Goal: Complete application form: Complete application form

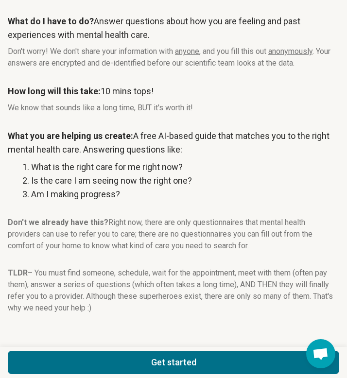
scroll to position [105, 0]
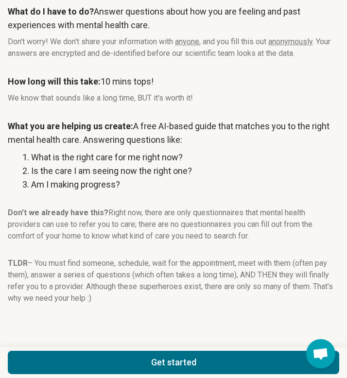
click at [105, 362] on button "Get started" at bounding box center [173, 362] width 331 height 23
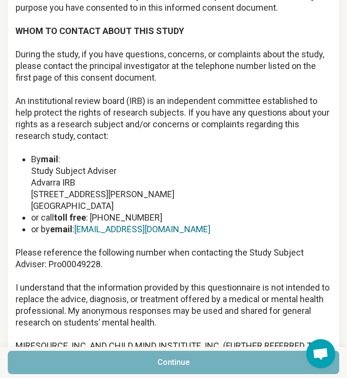
scroll to position [1453, 0]
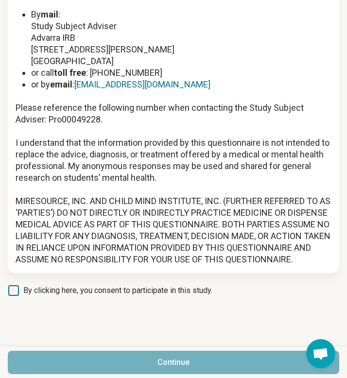
click at [52, 291] on span "By clicking here, you consent to participate in this study." at bounding box center [117, 291] width 189 height 12
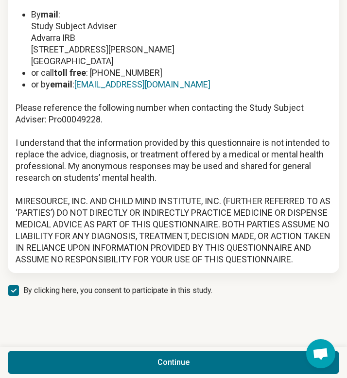
click at [63, 358] on button "Continue" at bounding box center [173, 362] width 331 height 23
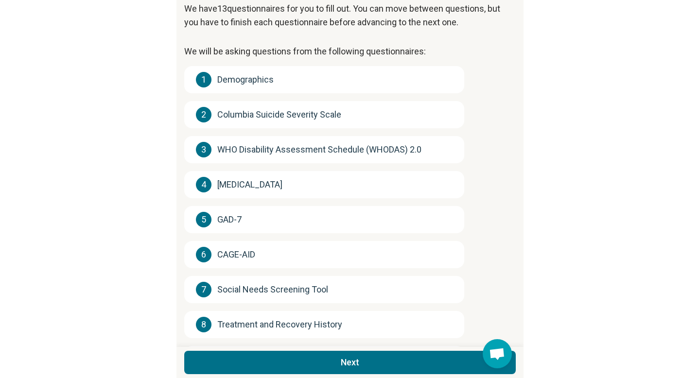
scroll to position [0, 0]
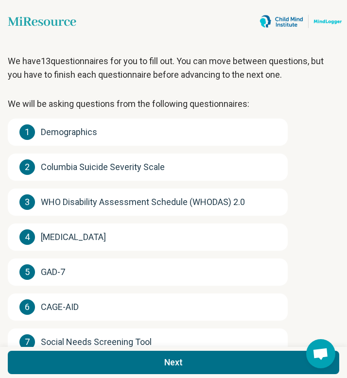
click at [98, 360] on button "Next" at bounding box center [173, 362] width 331 height 23
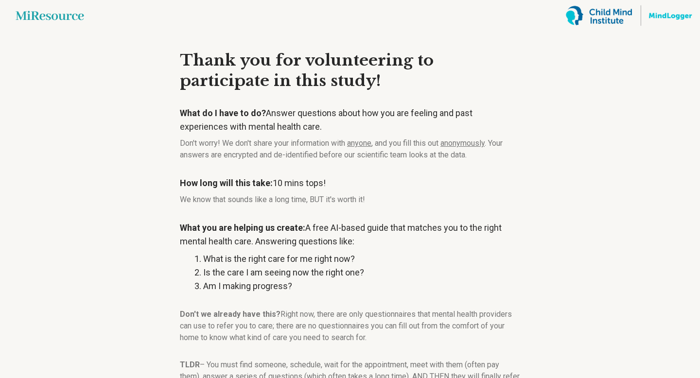
scroll to position [94, 0]
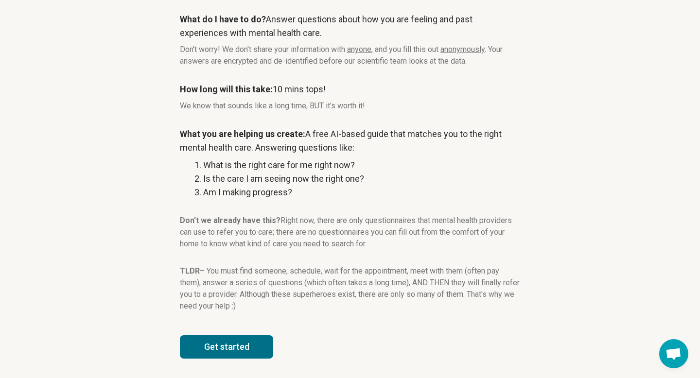
click at [200, 353] on button "Get started" at bounding box center [226, 346] width 93 height 23
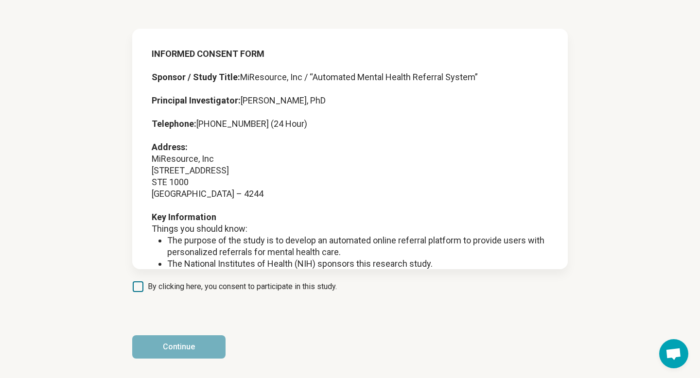
scroll to position [41, 0]
click at [192, 286] on span "By clicking here, you consent to participate in this study." at bounding box center [242, 287] width 189 height 12
click at [186, 344] on button "Continue" at bounding box center [178, 346] width 93 height 23
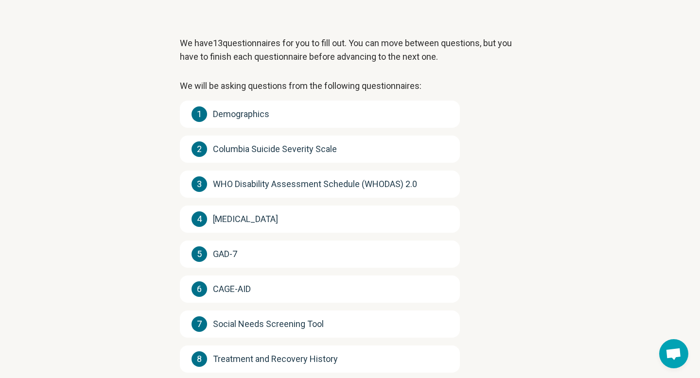
scroll to position [277, 0]
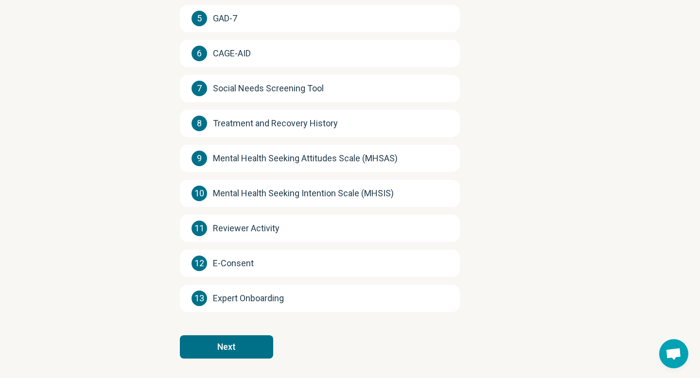
click at [210, 356] on button "Next" at bounding box center [226, 346] width 93 height 23
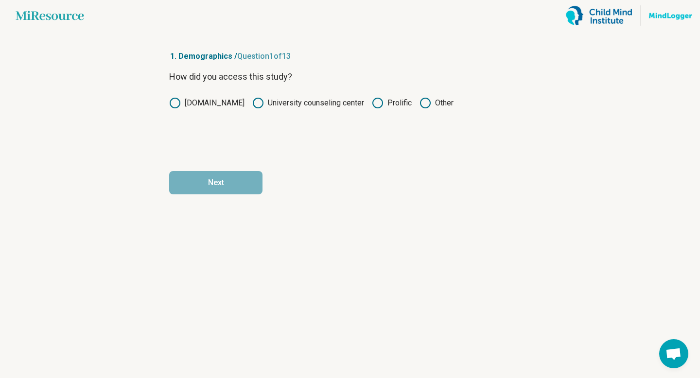
click at [384, 103] on label "Prolific" at bounding box center [392, 103] width 40 height 12
click at [231, 184] on button "Next" at bounding box center [215, 182] width 93 height 23
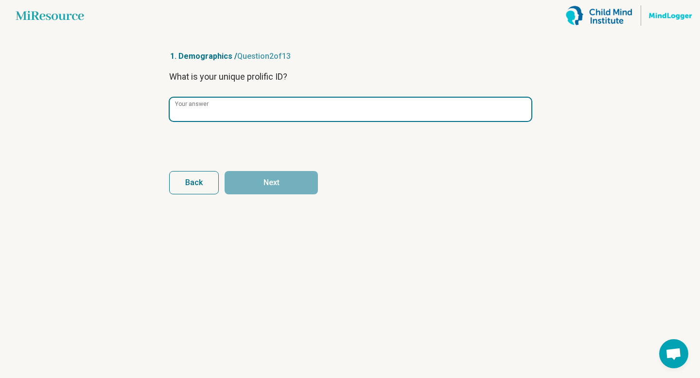
click at [227, 114] on input "Your answer" at bounding box center [351, 109] width 362 height 23
type input "*****"
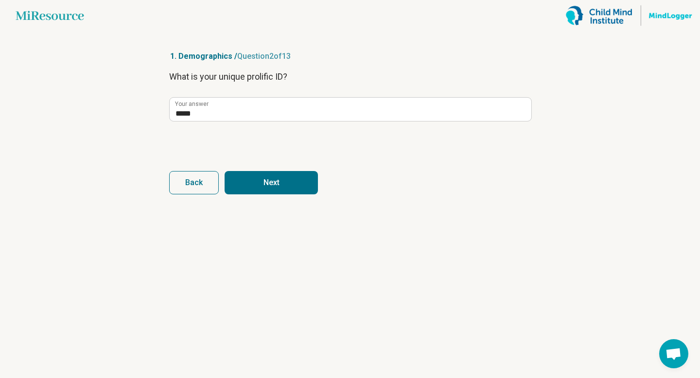
click at [203, 183] on button "Back" at bounding box center [194, 182] width 50 height 23
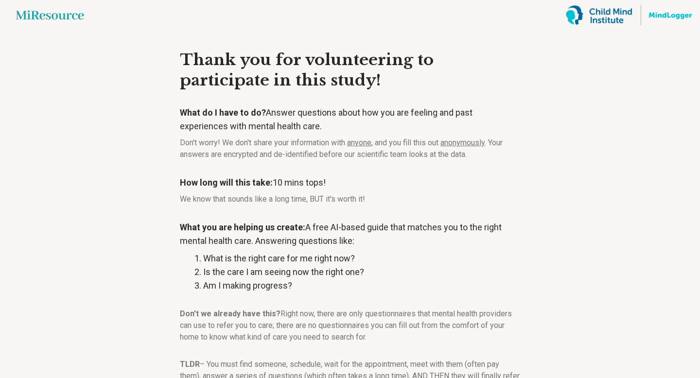
scroll to position [94, 0]
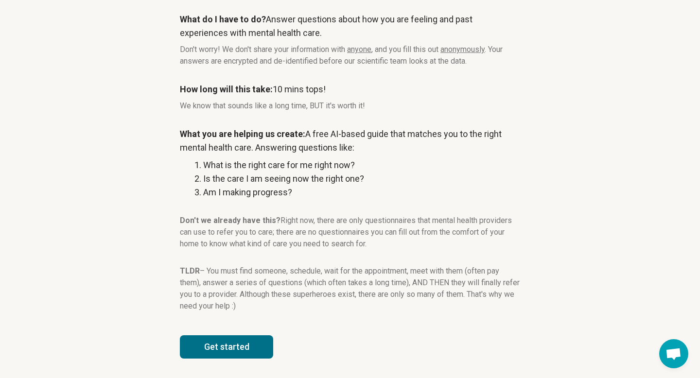
click at [228, 351] on button "Get started" at bounding box center [226, 346] width 93 height 23
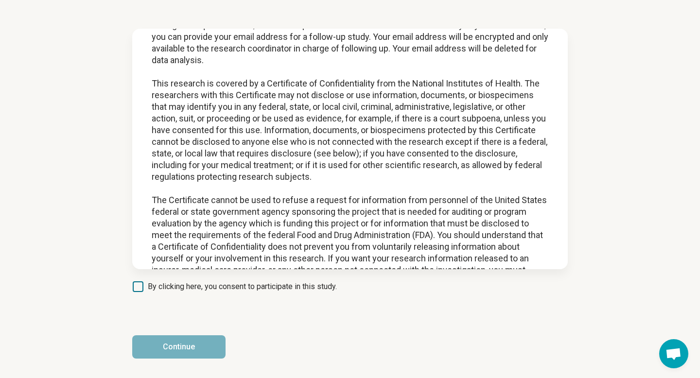
scroll to position [798, 0]
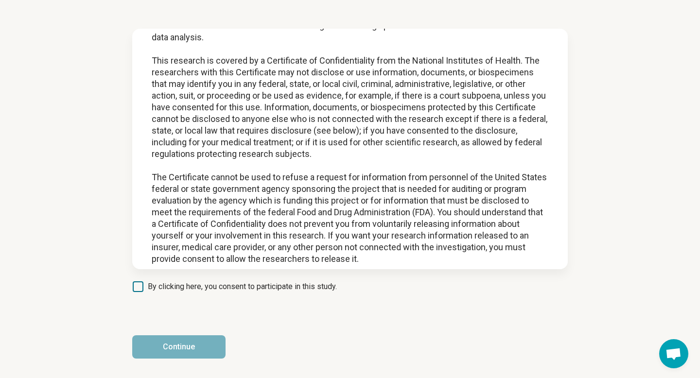
click at [178, 291] on span "By clicking here, you consent to participate in this study." at bounding box center [242, 287] width 189 height 12
click at [173, 346] on button "Continue" at bounding box center [178, 346] width 93 height 23
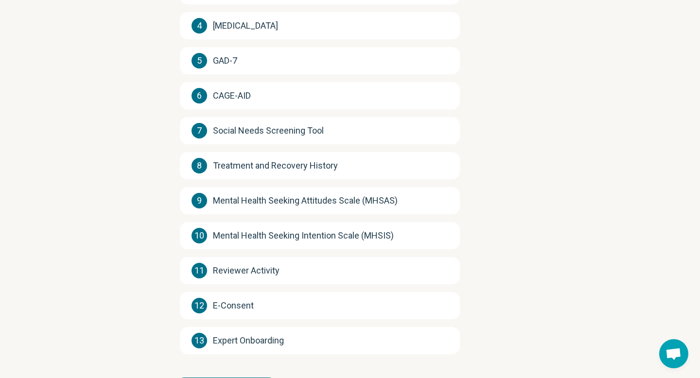
scroll to position [233, 0]
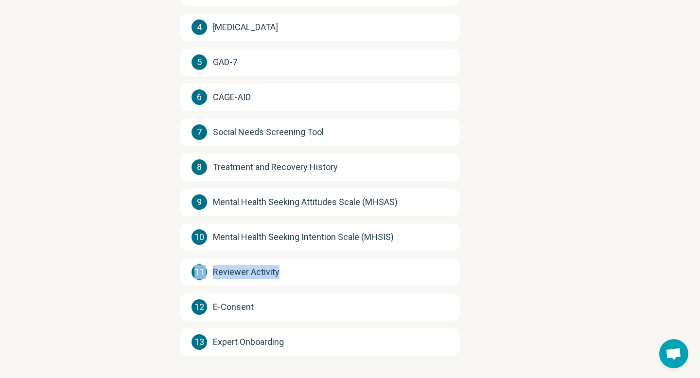
drag, startPoint x: 207, startPoint y: 265, endPoint x: 283, endPoint y: 263, distance: 76.8
click at [285, 264] on div "11 Reviewer Activity" at bounding box center [320, 272] width 280 height 27
click at [285, 260] on div "11 Reviewer Activity" at bounding box center [320, 271] width 280 height 27
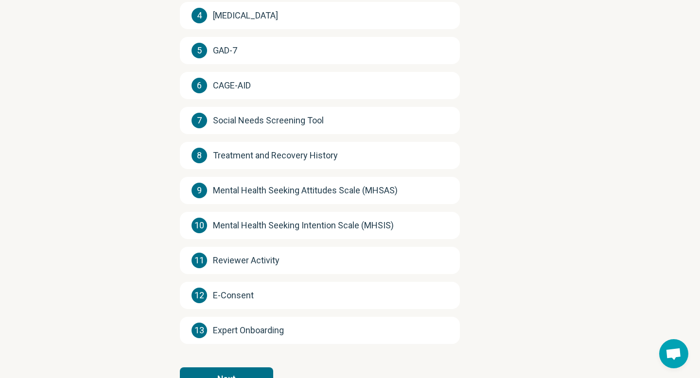
scroll to position [243, 0]
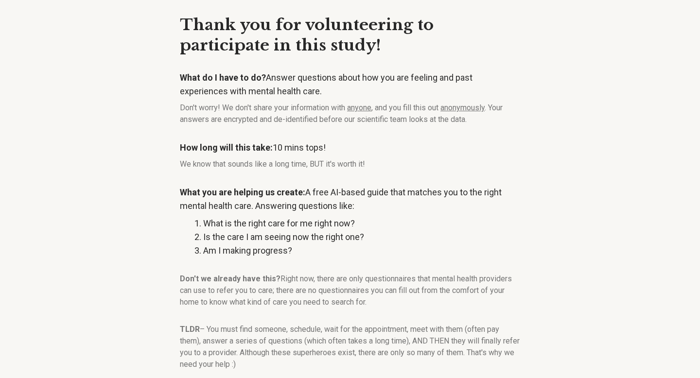
scroll to position [94, 0]
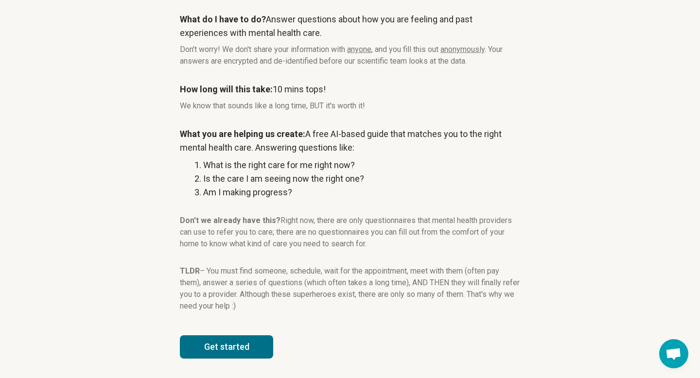
click at [231, 351] on button "Get started" at bounding box center [226, 346] width 93 height 23
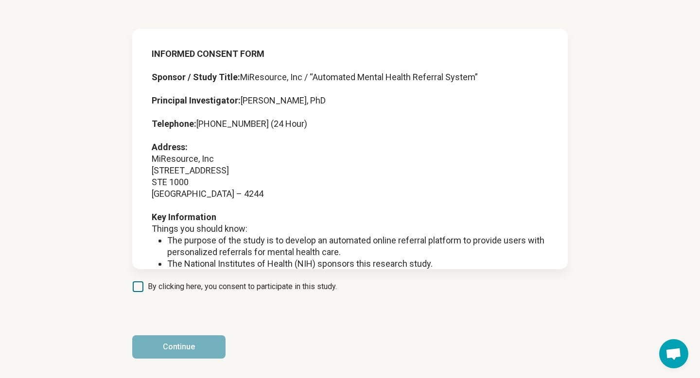
click at [225, 281] on span "By clicking here, you consent to participate in this study." at bounding box center [242, 287] width 189 height 12
click at [175, 364] on article "INFORMED CONSENT FORM Sponsor / Study Title: MiResource, Inc / “Automated Menta…" at bounding box center [350, 184] width 467 height 388
click at [173, 353] on button "Continue" at bounding box center [178, 346] width 93 height 23
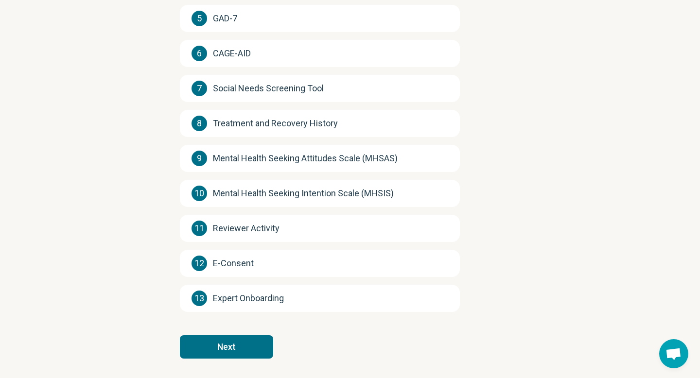
scroll to position [0, 0]
